Goal: Task Accomplishment & Management: Use online tool/utility

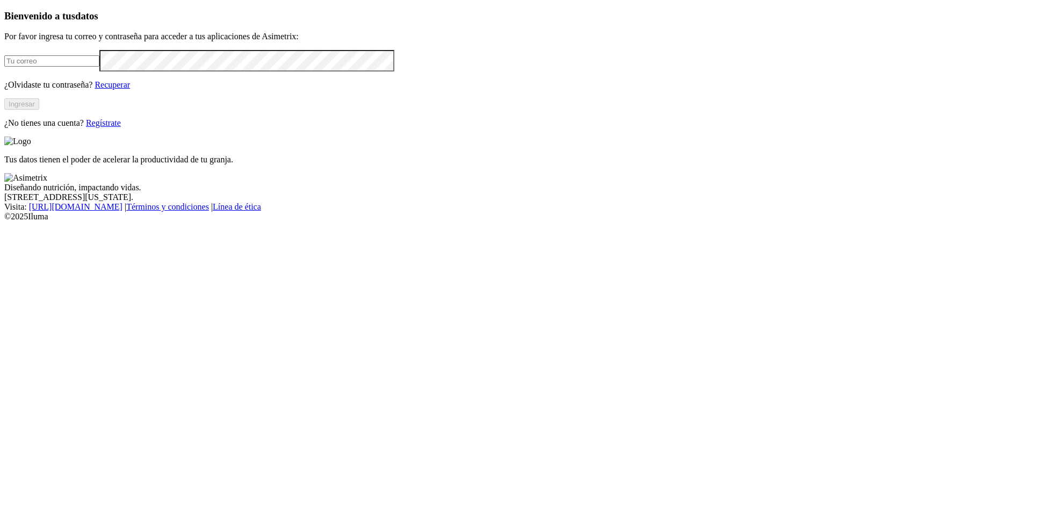
click at [99, 67] on input "email" at bounding box center [51, 60] width 95 height 11
type input "[PERSON_NAME][EMAIL_ADDRESS][PERSON_NAME][DOMAIN_NAME]"
click at [39, 110] on button "Ingresar" at bounding box center [21, 103] width 35 height 11
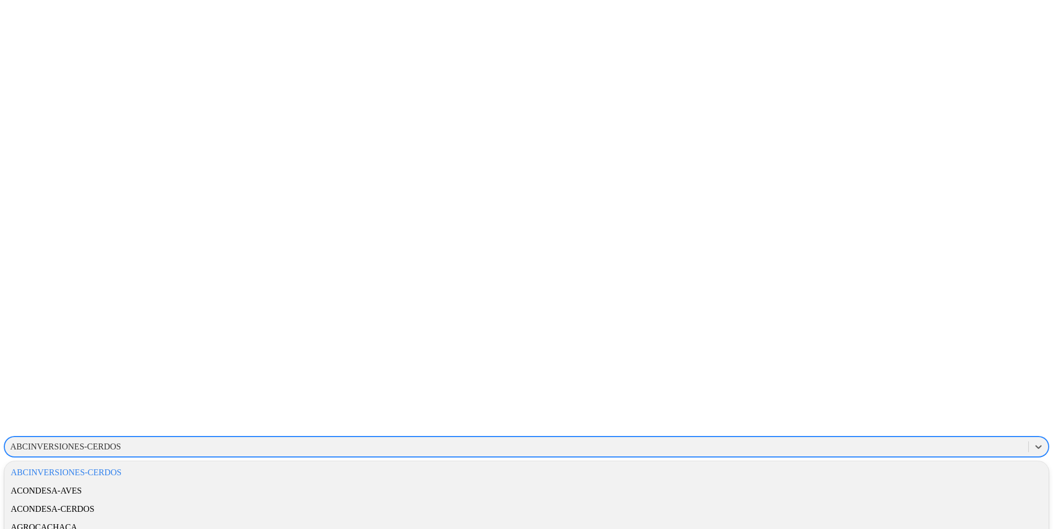
click at [121, 442] on div "ABCINVERSIONES-CERDOS" at bounding box center [65, 447] width 111 height 10
type input "a"
type input "avic"
